Goal: Navigation & Orientation: Find specific page/section

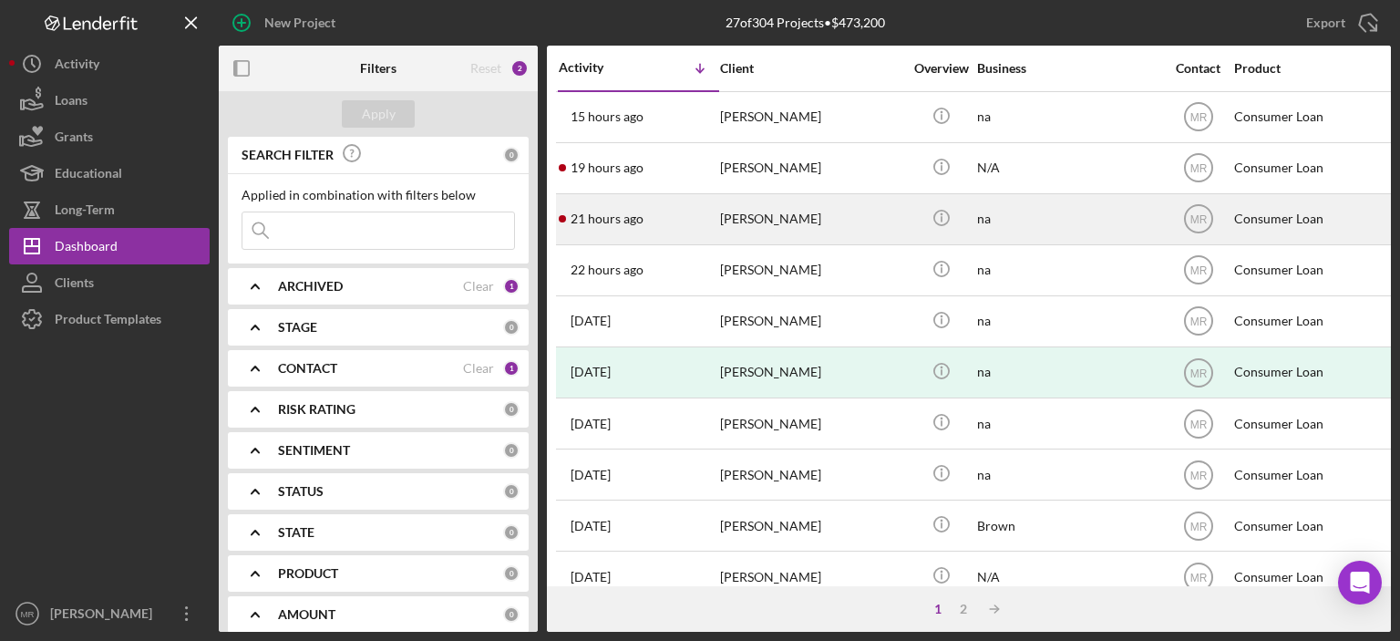
click at [802, 222] on div "[PERSON_NAME]" at bounding box center [811, 219] width 182 height 48
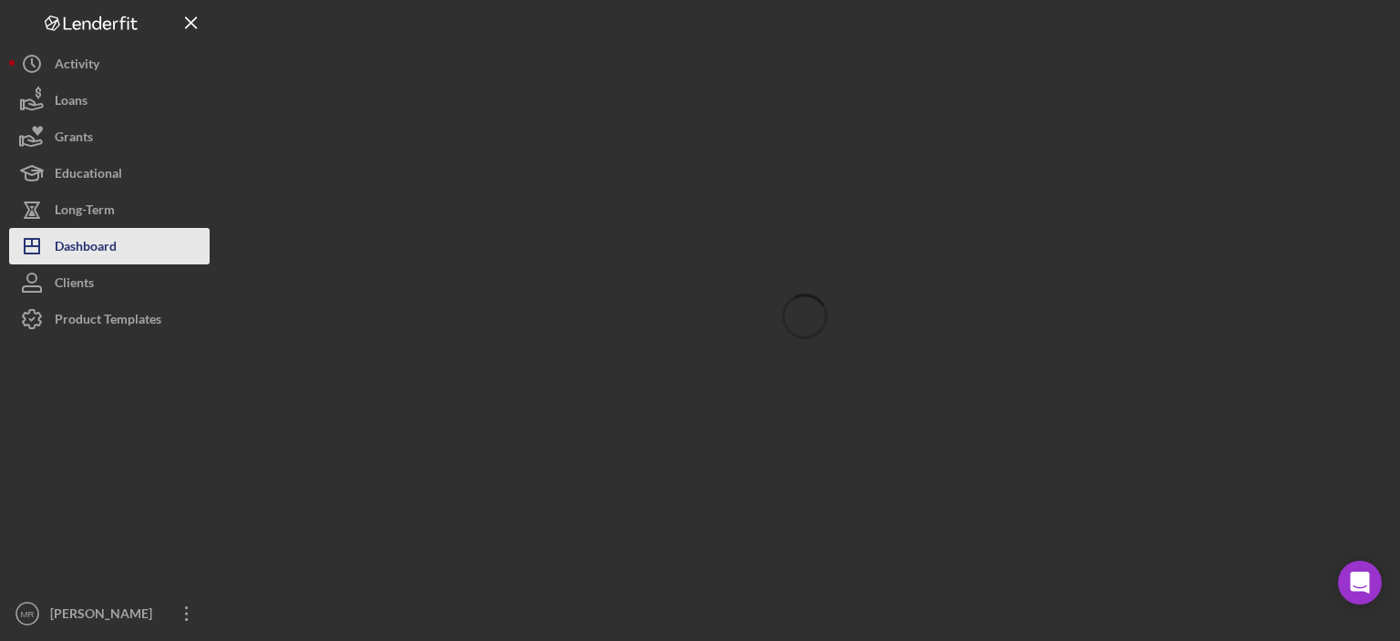
click at [79, 236] on div "Dashboard" at bounding box center [86, 248] width 62 height 41
